Goal: Transaction & Acquisition: Purchase product/service

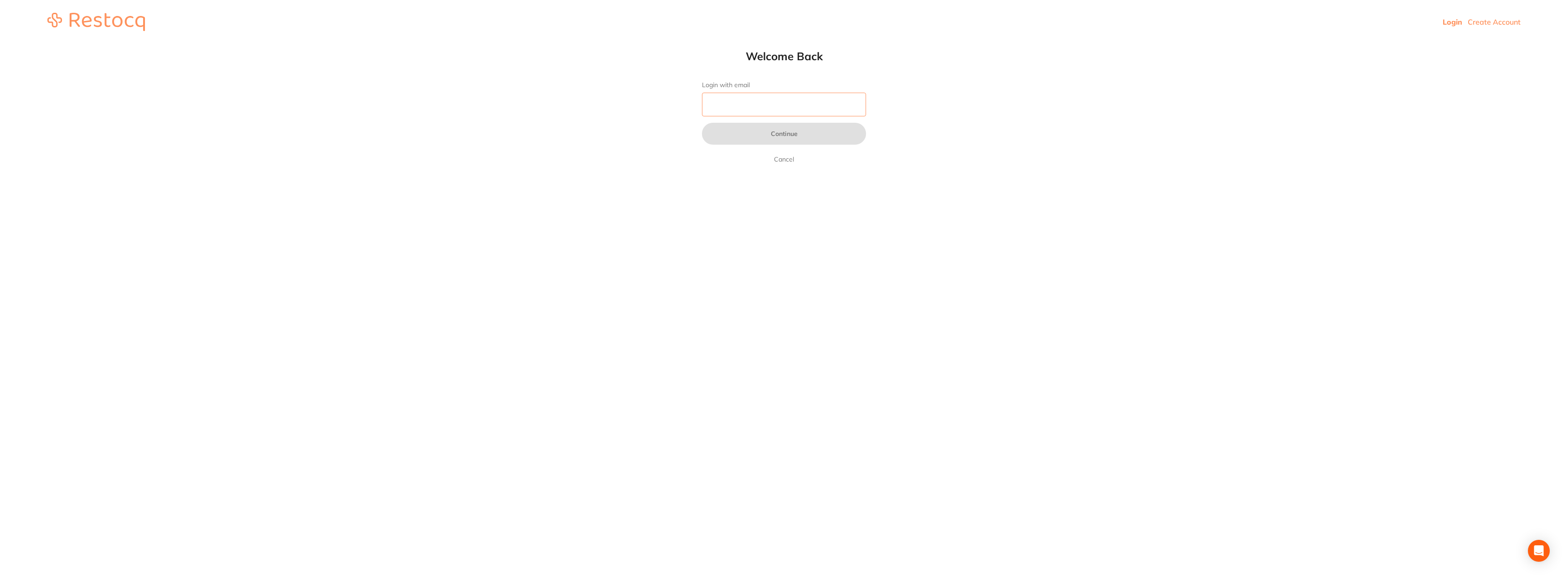
drag, startPoint x: 778, startPoint y: 112, endPoint x: 772, endPoint y: 113, distance: 6.1
click at [778, 112] on input "Login with email" at bounding box center [783, 104] width 164 height 24
type input "wauchopedental@gmail.com"
click at [786, 138] on button "Continue" at bounding box center [783, 134] width 164 height 22
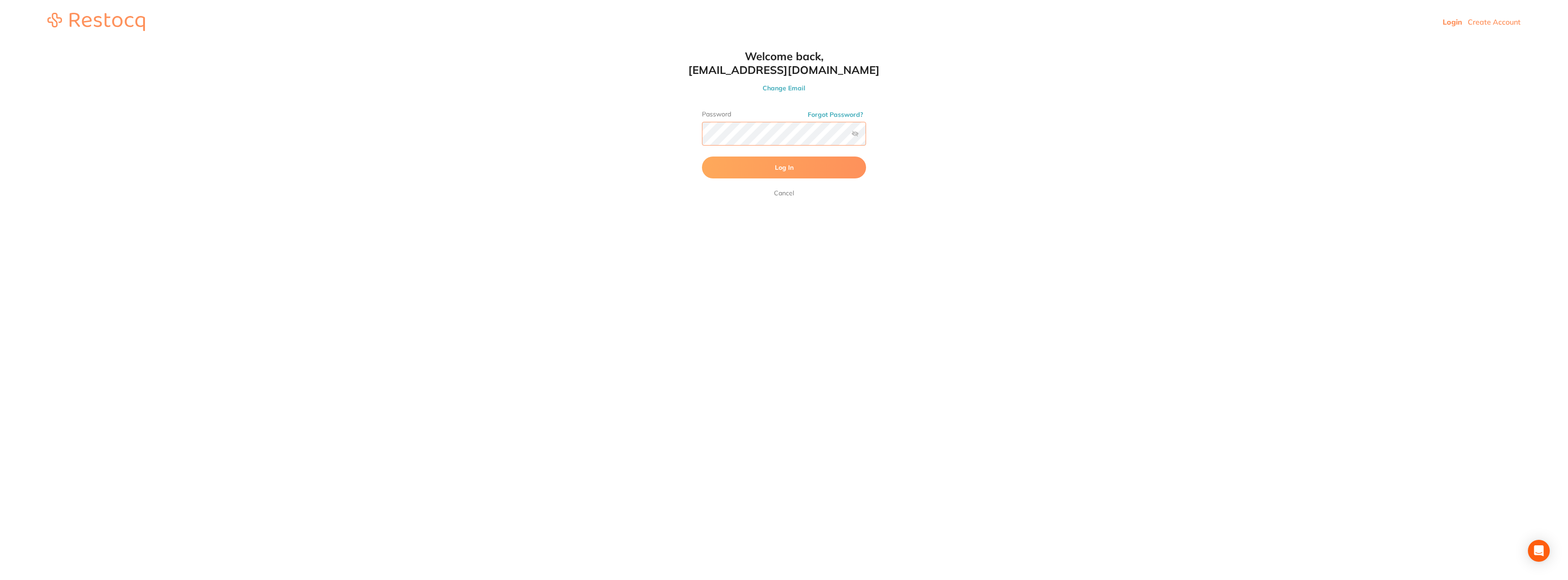
click at [702, 157] on button "Log In" at bounding box center [783, 167] width 164 height 22
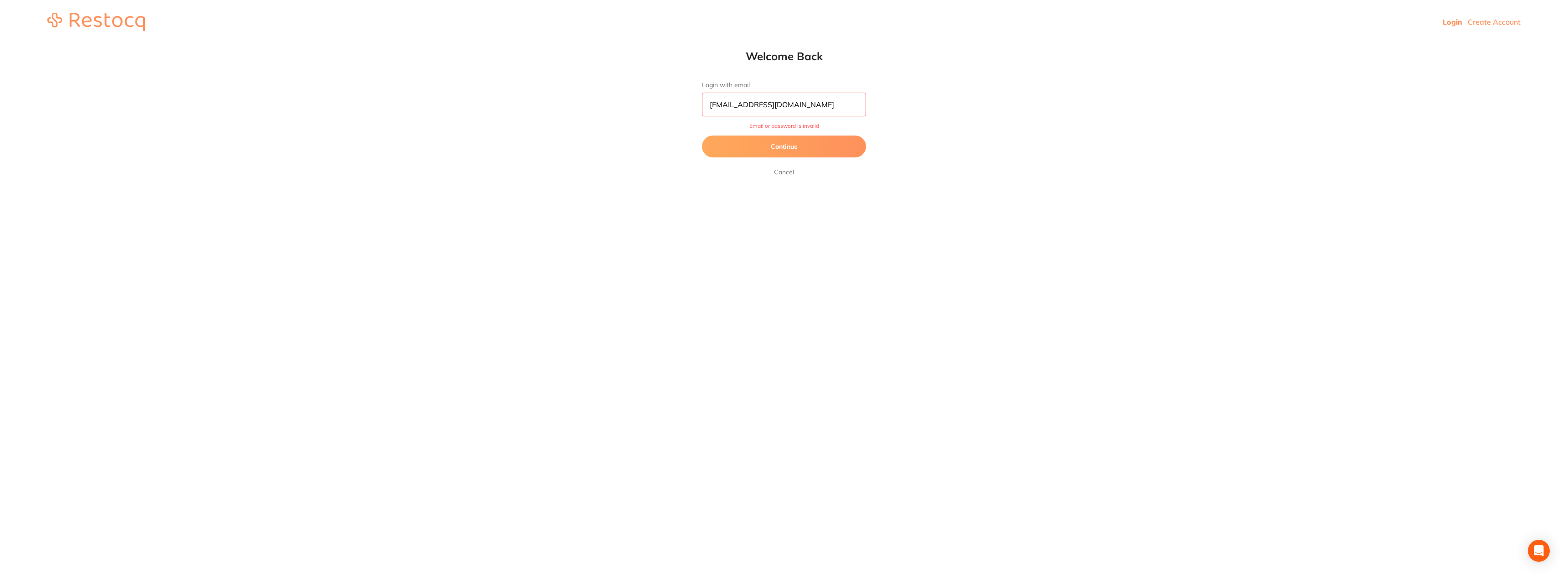
click at [809, 138] on button "Continue" at bounding box center [783, 147] width 164 height 22
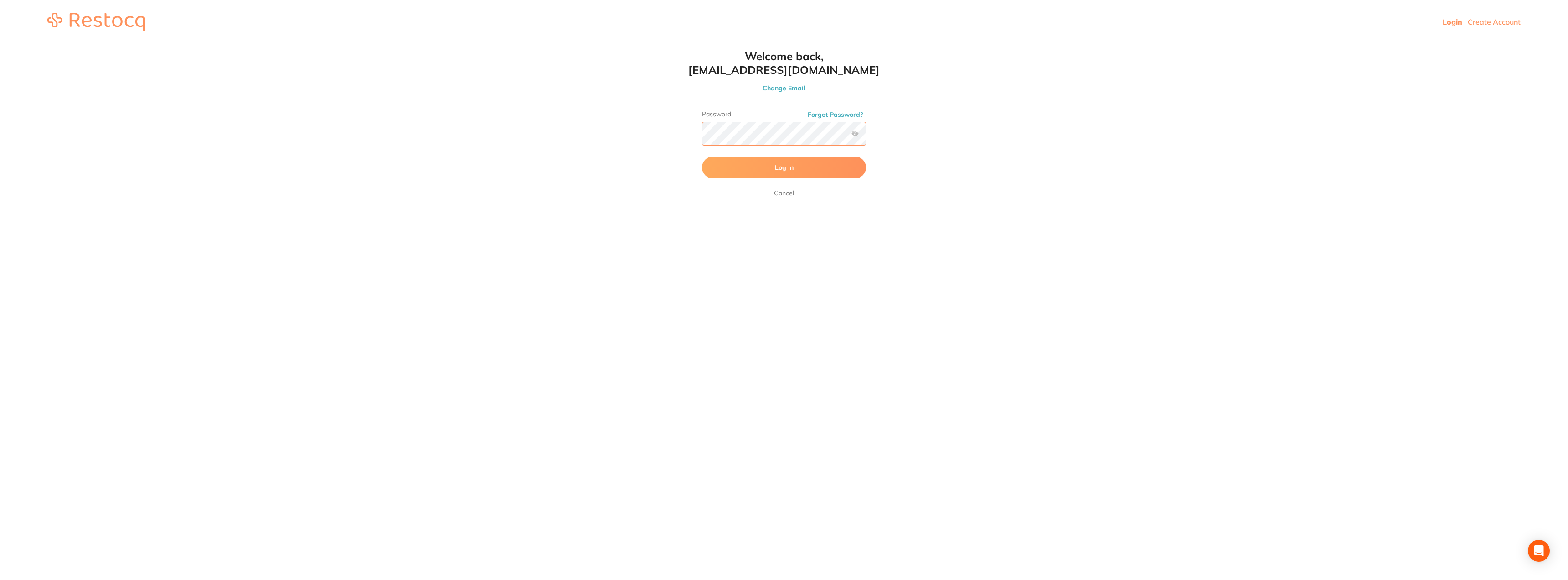
click at [702, 157] on button "Log In" at bounding box center [783, 167] width 164 height 22
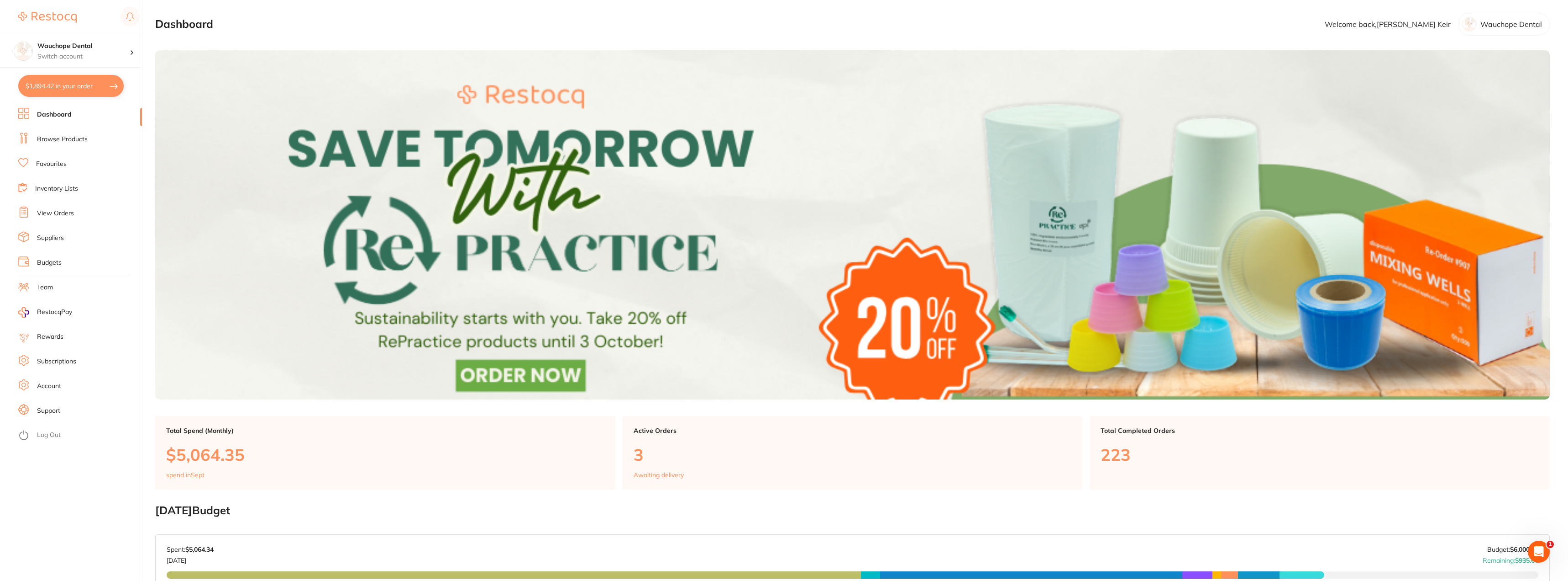
click at [63, 141] on link "Browse Products" at bounding box center [63, 140] width 51 height 9
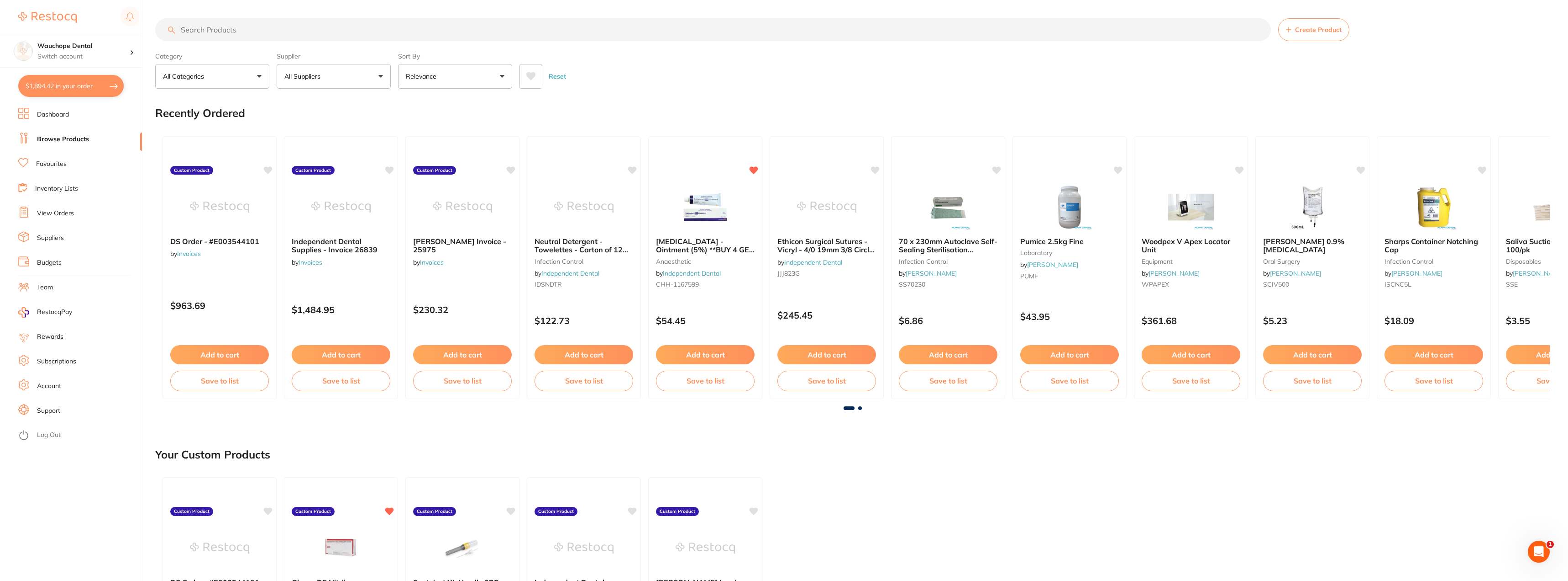
click at [70, 92] on button "$1,894.42 in your order" at bounding box center [71, 86] width 105 height 22
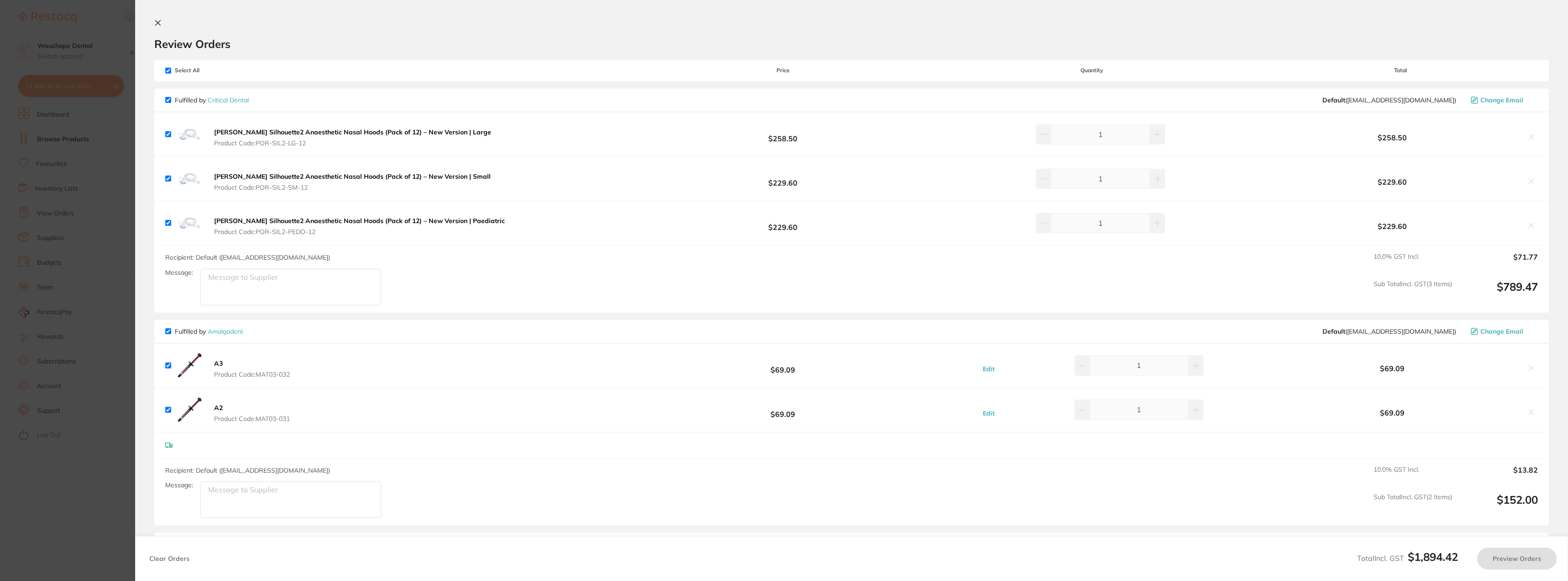
checkbox input "true"
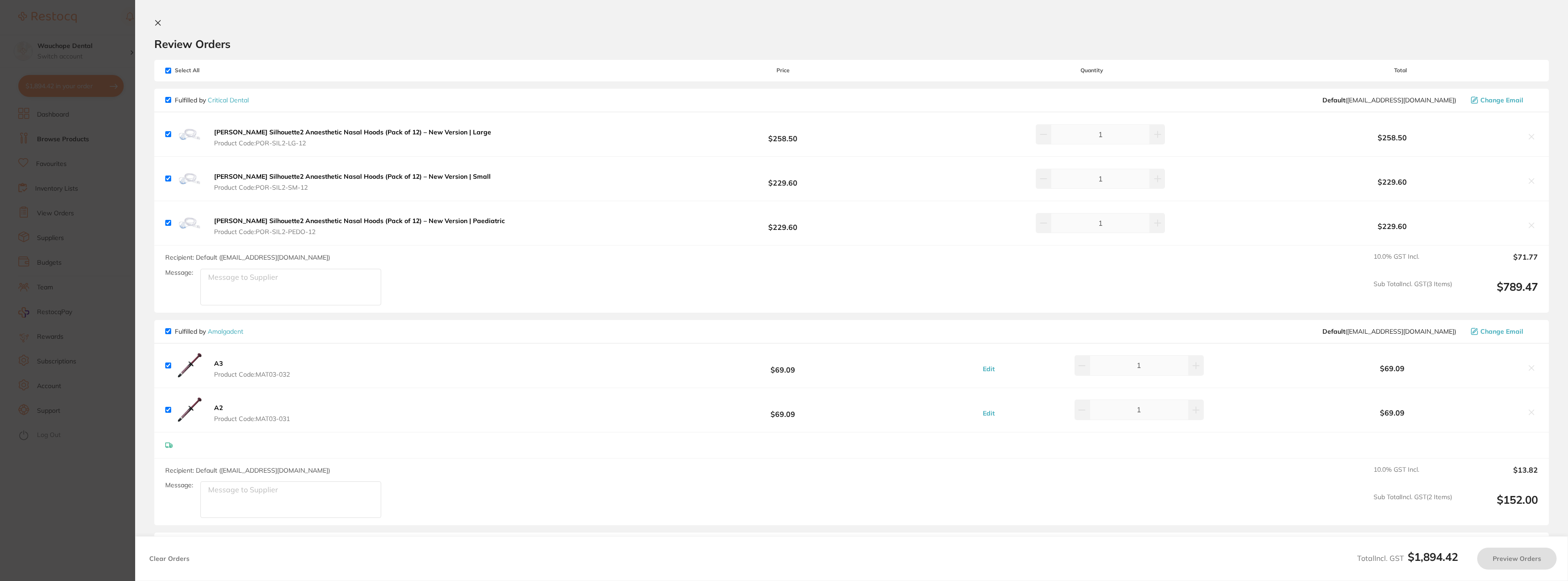
checkbox input "true"
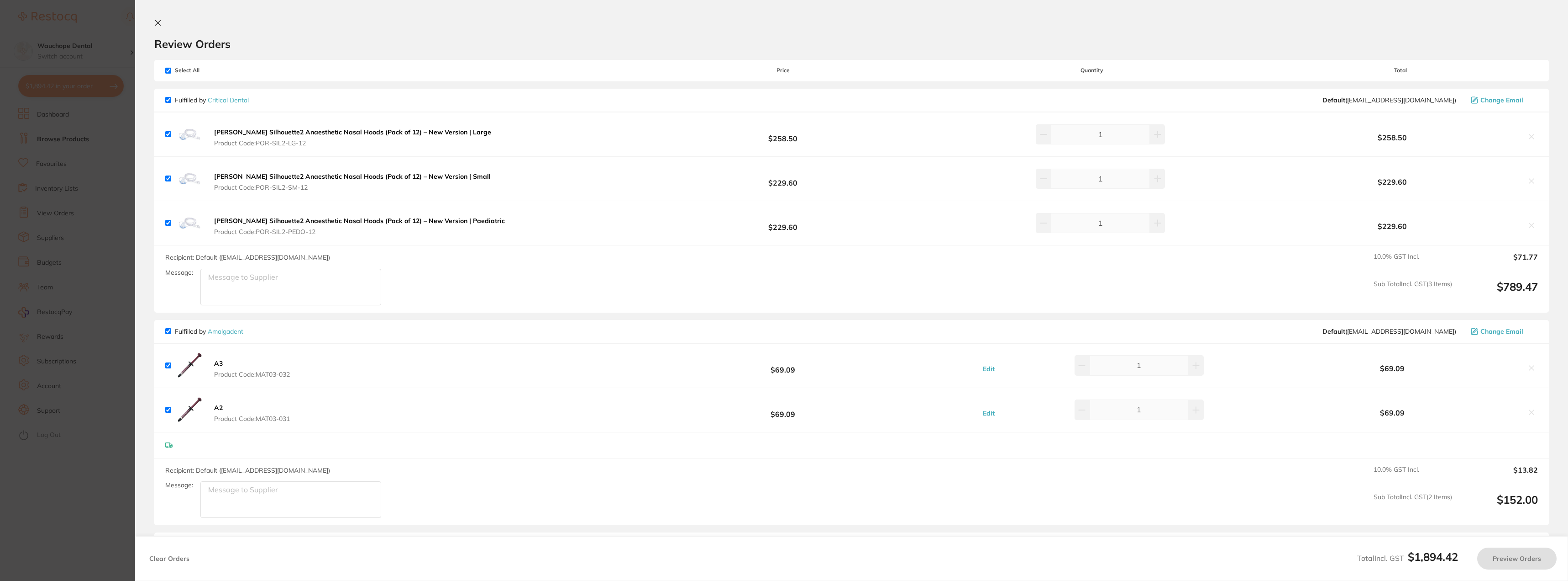
checkbox input "true"
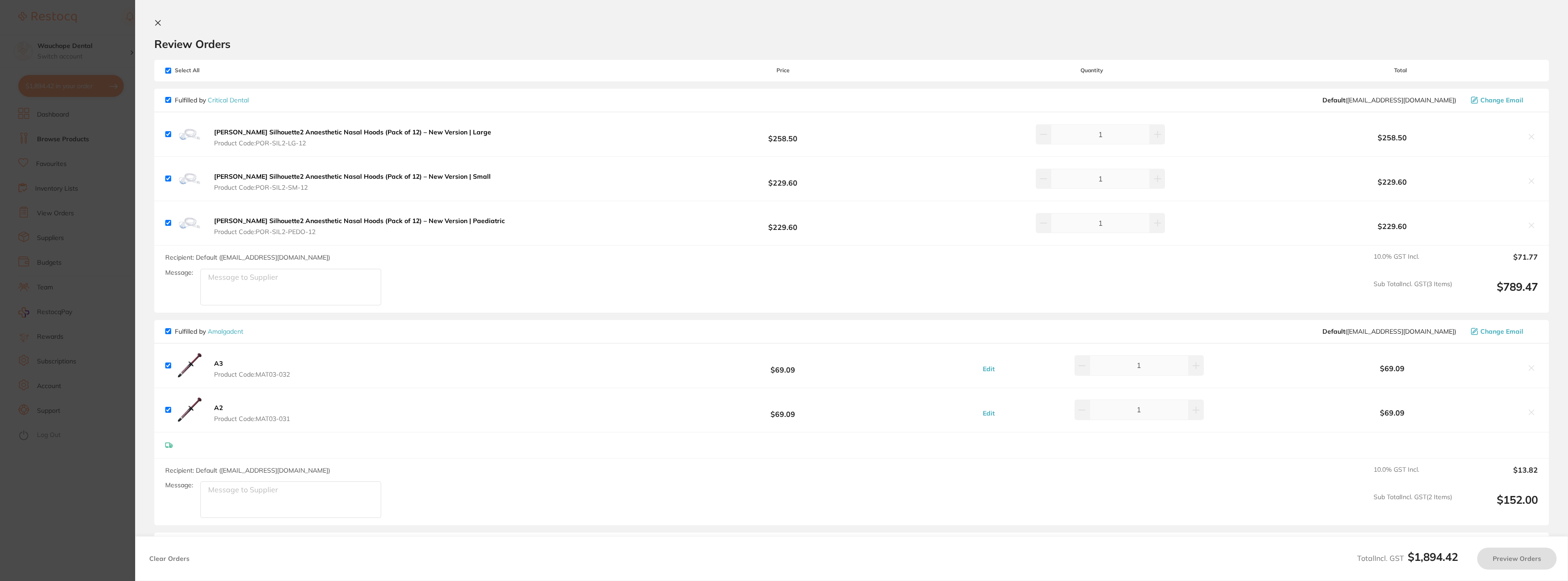
checkbox input "true"
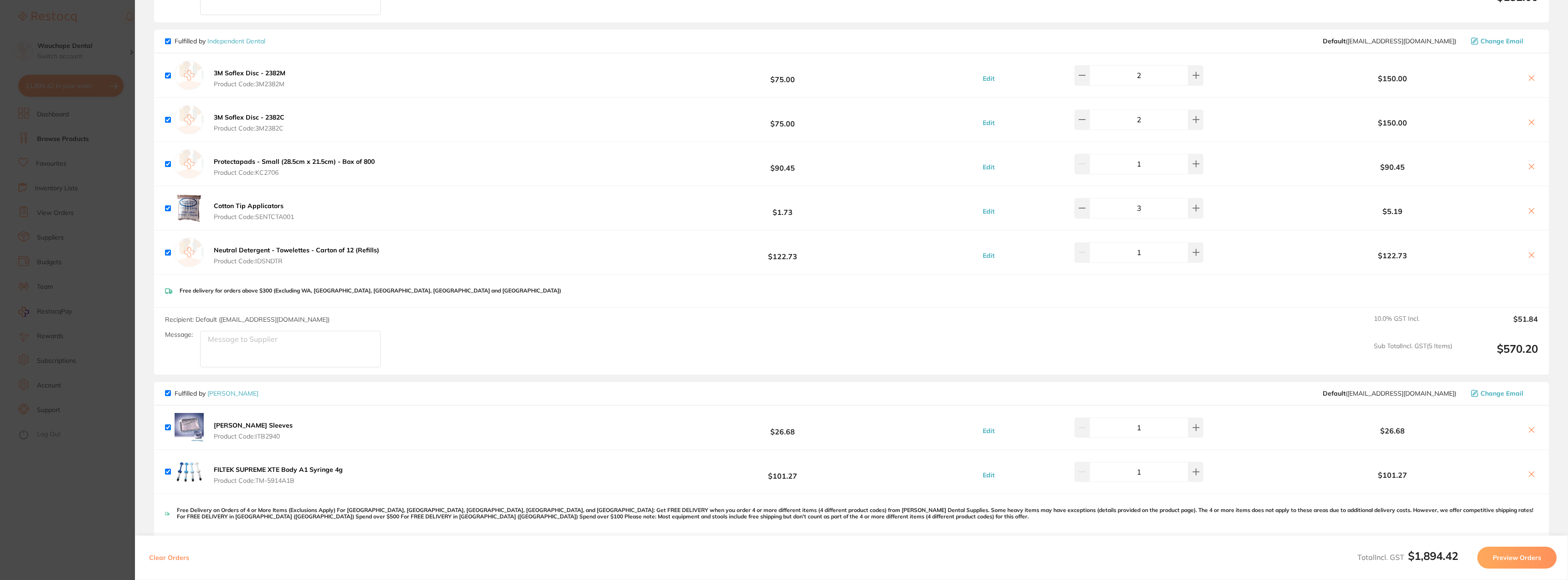
click at [14, 354] on section "Update RRP Set your pre negotiated price for this item. Item Agreed RRP (excl. …" at bounding box center [784, 290] width 1568 height 580
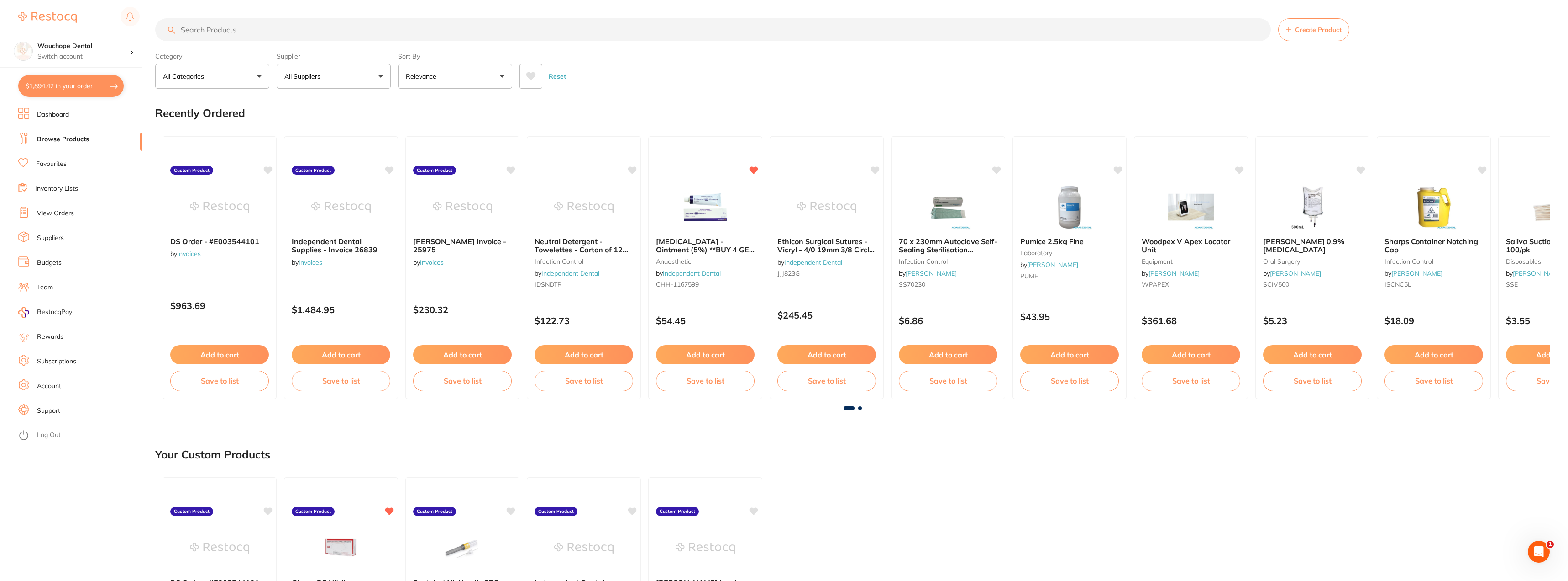
click at [67, 164] on li "Favourites" at bounding box center [80, 163] width 124 height 14
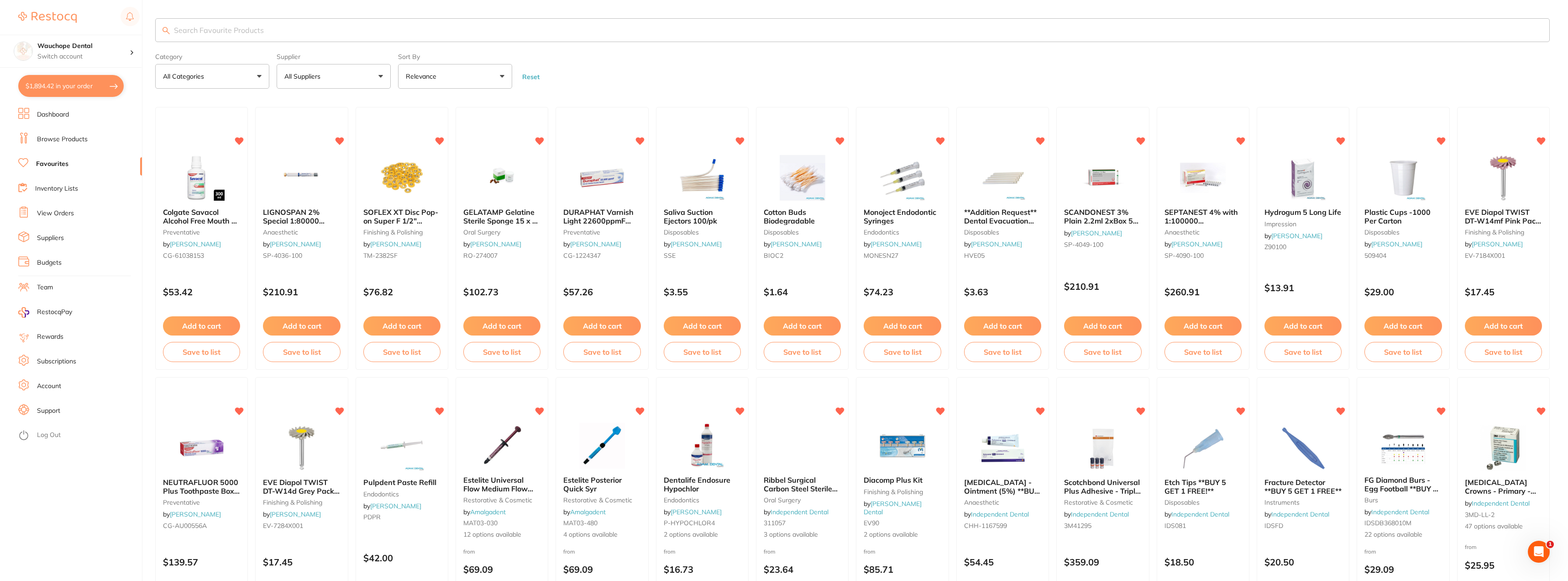
click at [255, 33] on input "search" at bounding box center [852, 30] width 1395 height 24
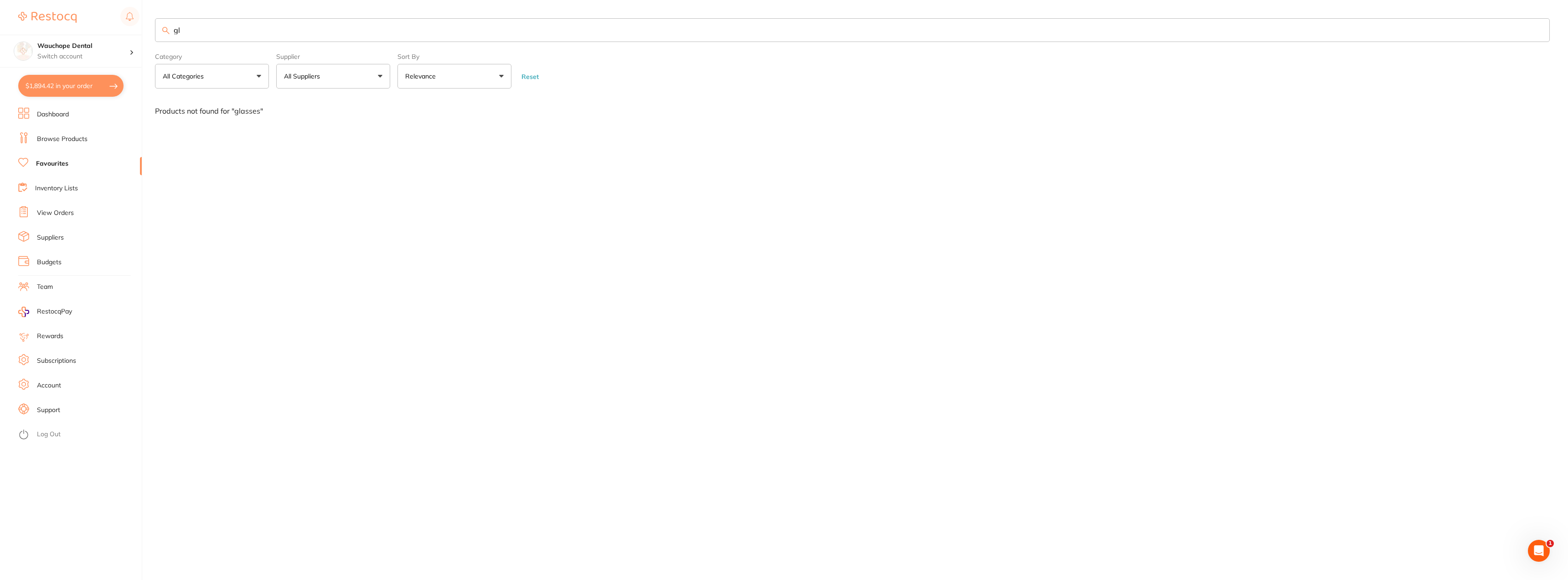
type input "g"
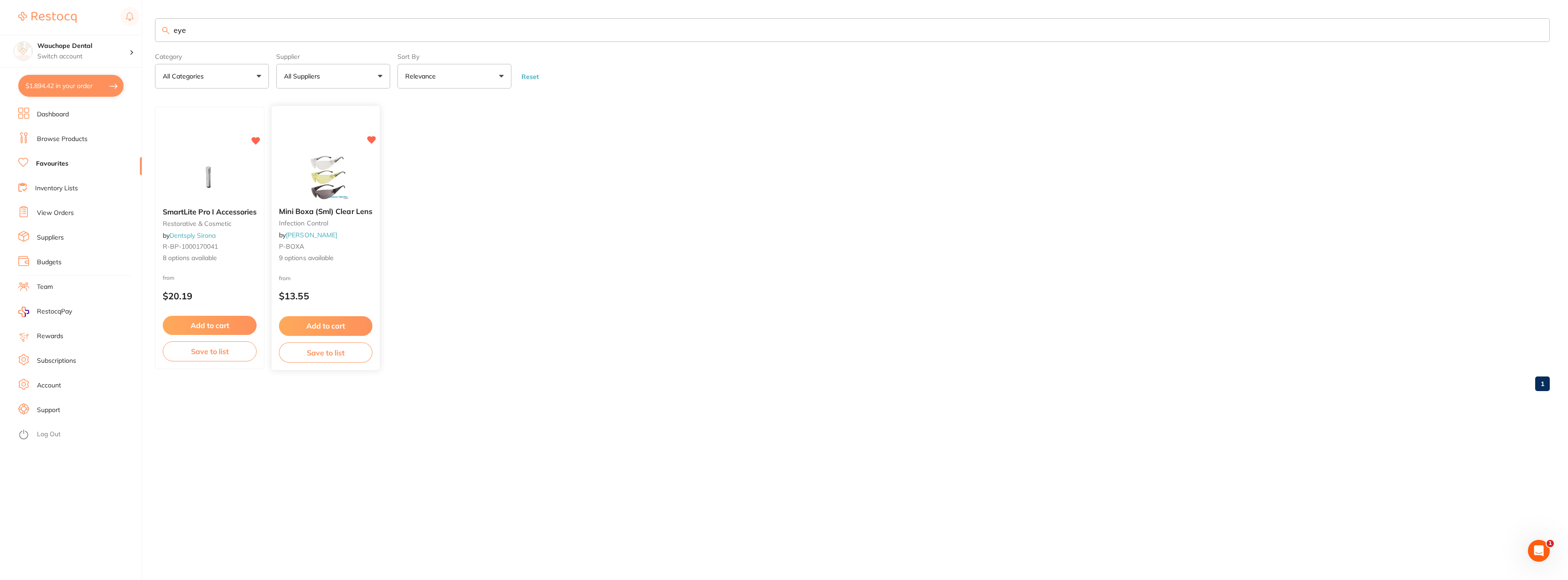
type input "eye"
click at [317, 160] on img at bounding box center [326, 176] width 60 height 46
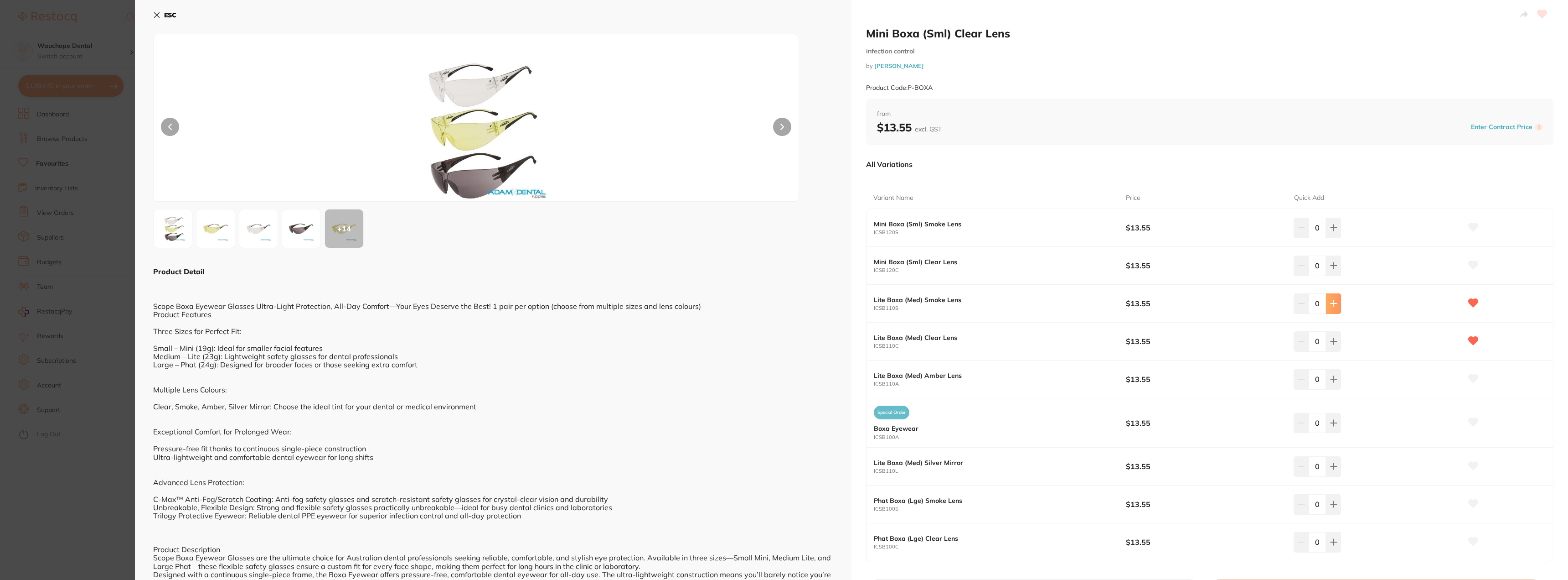
click at [1331, 307] on icon at bounding box center [1334, 303] width 7 height 7
type input "3"
click at [1332, 338] on icon at bounding box center [1334, 341] width 7 height 7
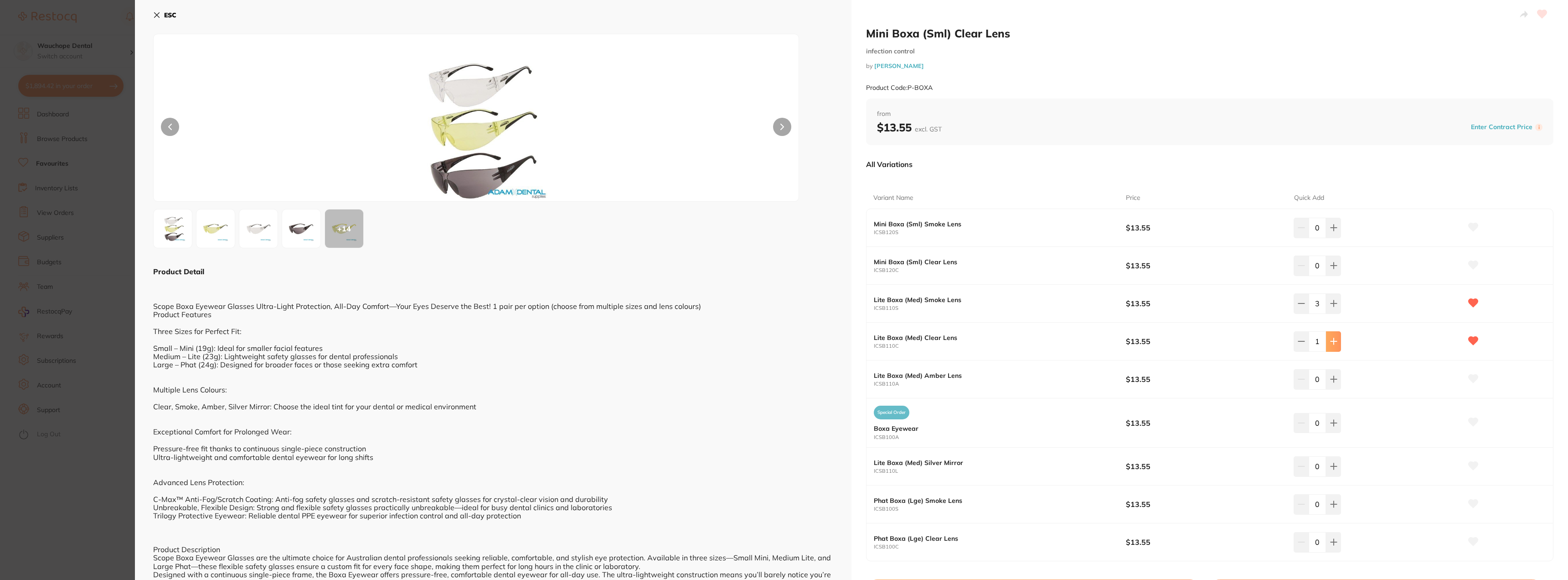
click at [1332, 338] on icon at bounding box center [1334, 341] width 7 height 7
type input "3"
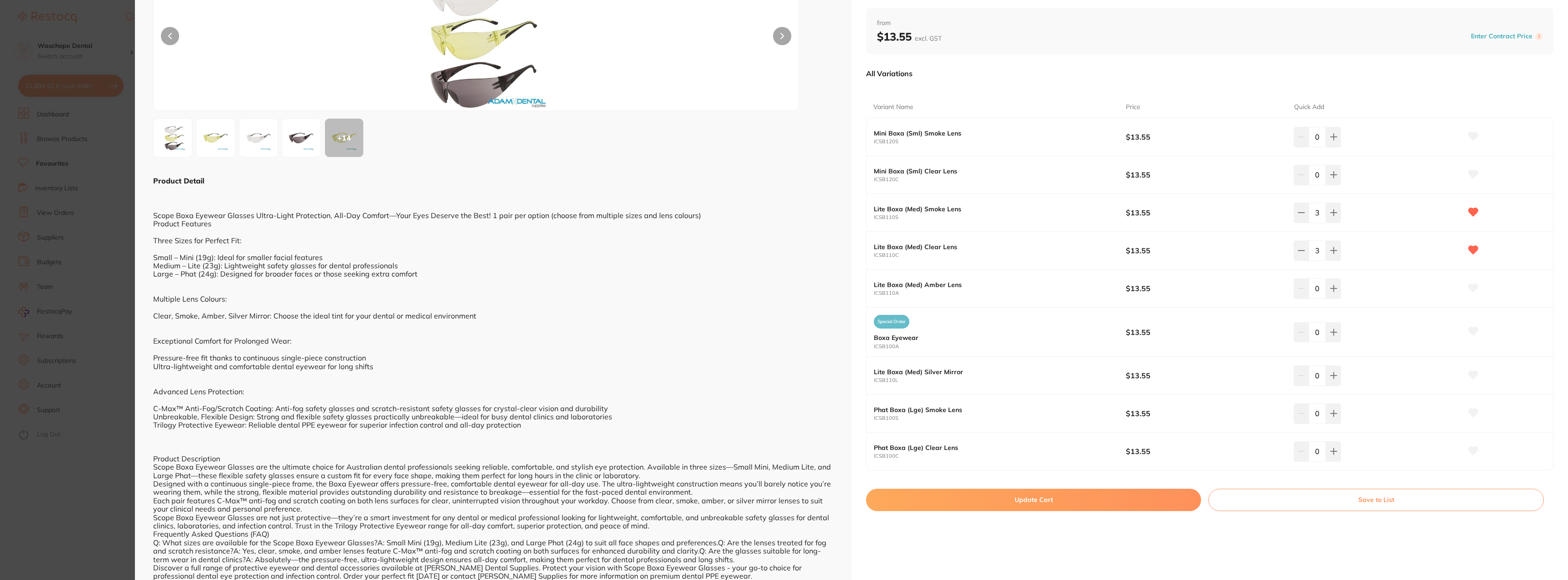
scroll to position [91, 0]
click at [1014, 497] on button "Update Cart" at bounding box center [1034, 499] width 335 height 22
checkbox input "false"
